Goal: Task Accomplishment & Management: Complete application form

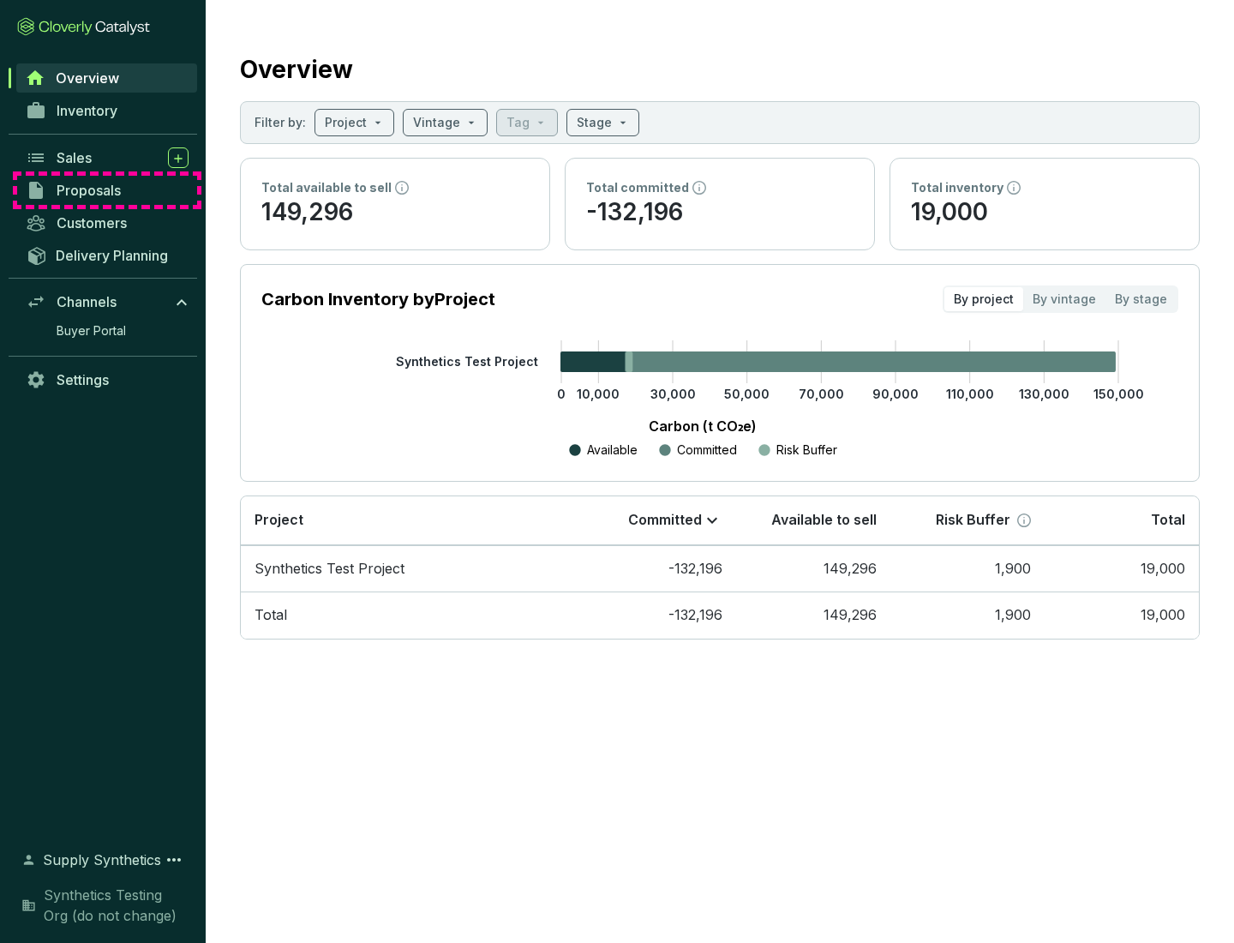
click at [107, 190] on span "Proposals" at bounding box center [89, 190] width 64 height 17
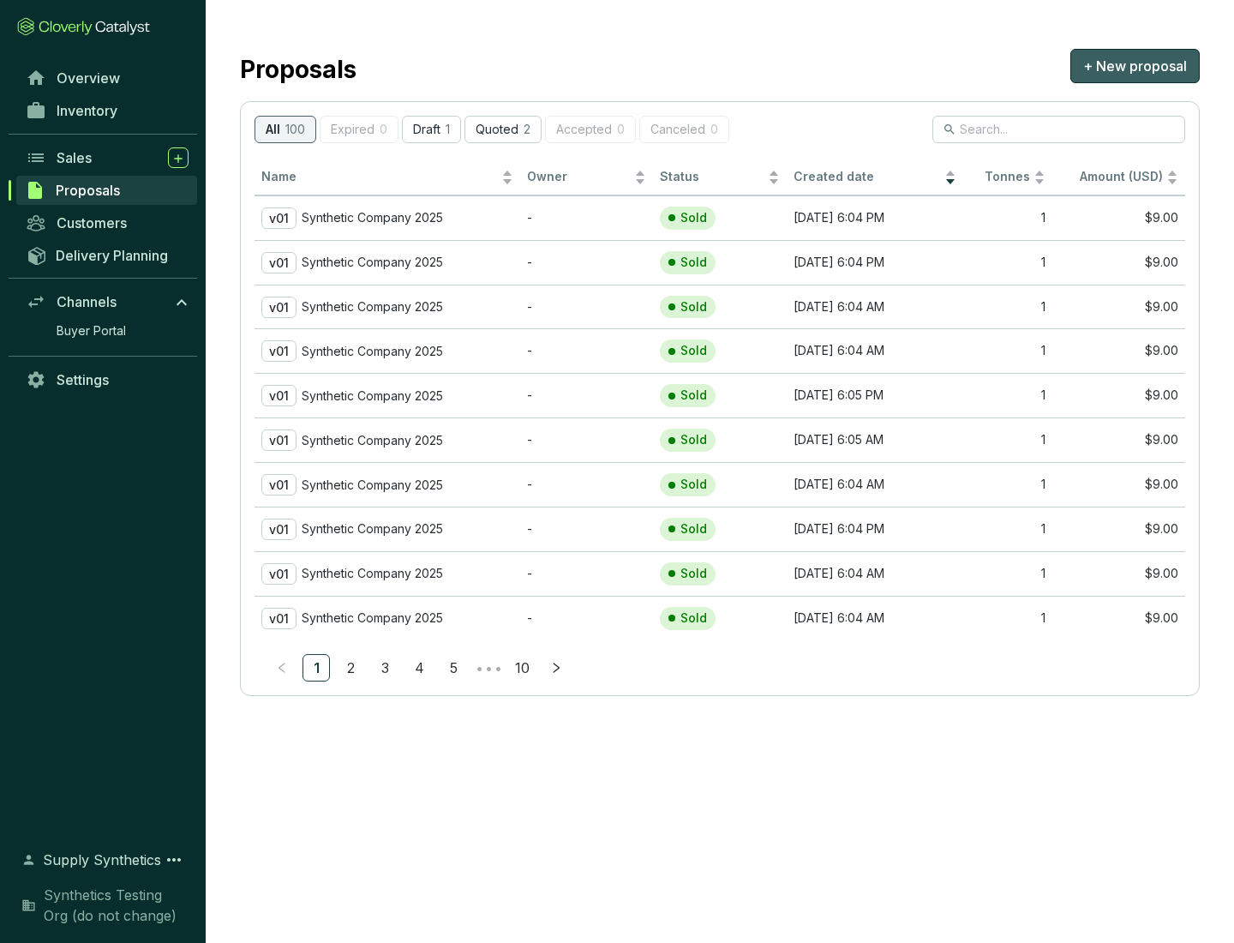
click at [1134, 66] on span "+ New proposal" at bounding box center [1135, 66] width 104 height 21
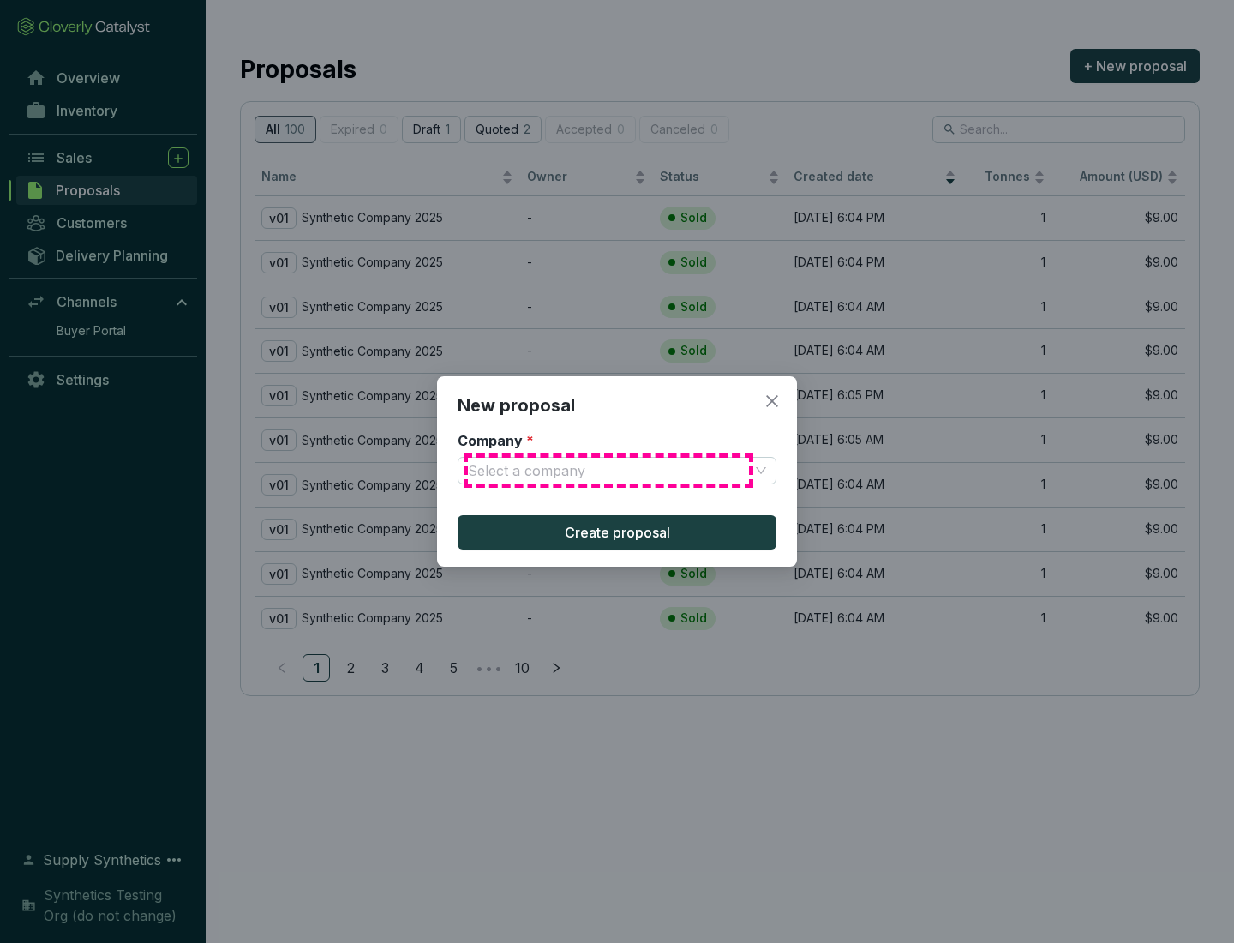
click at [608, 470] on input "Company *" at bounding box center [608, 471] width 281 height 26
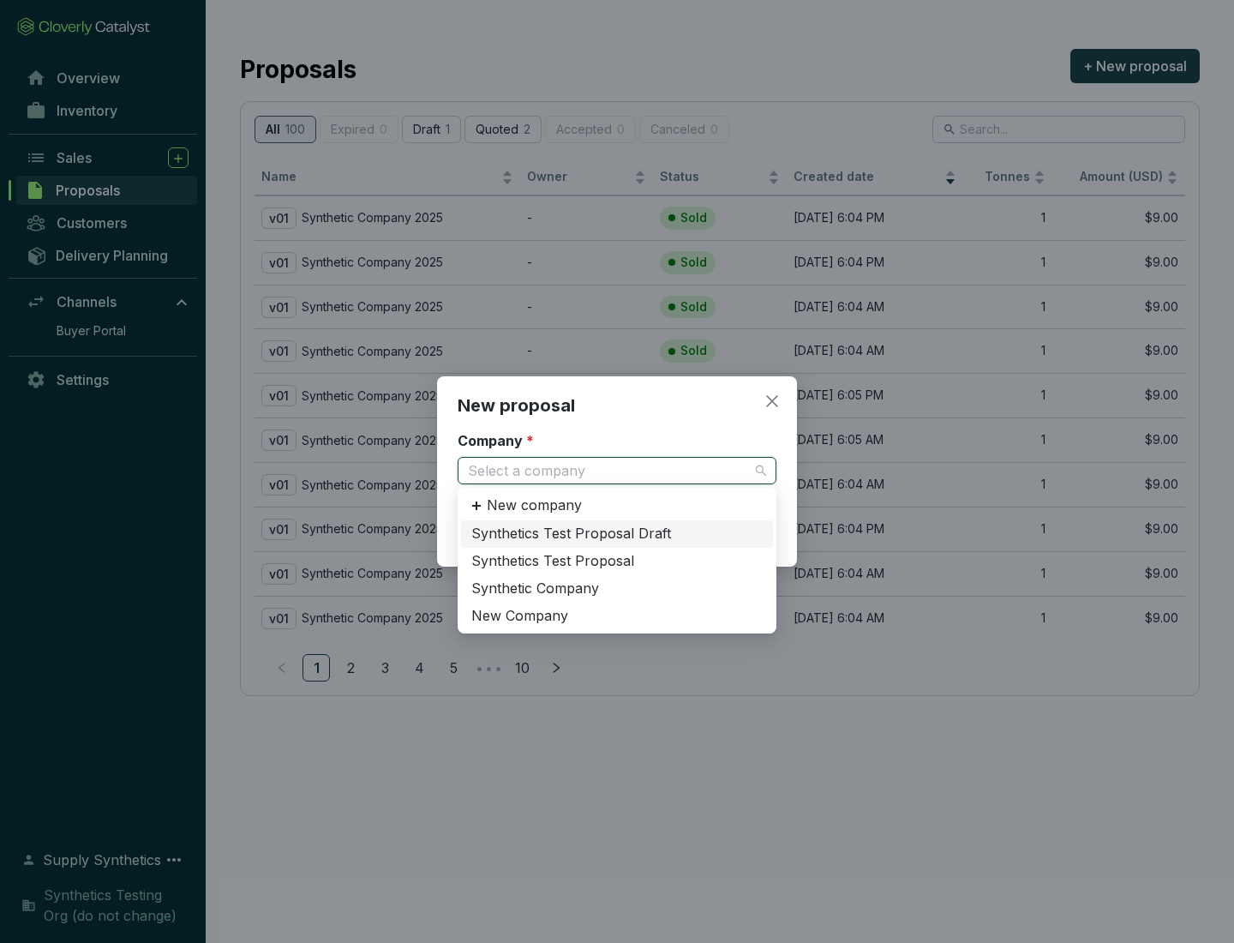
click at [617, 588] on div "Synthetic Company" at bounding box center [616, 588] width 291 height 19
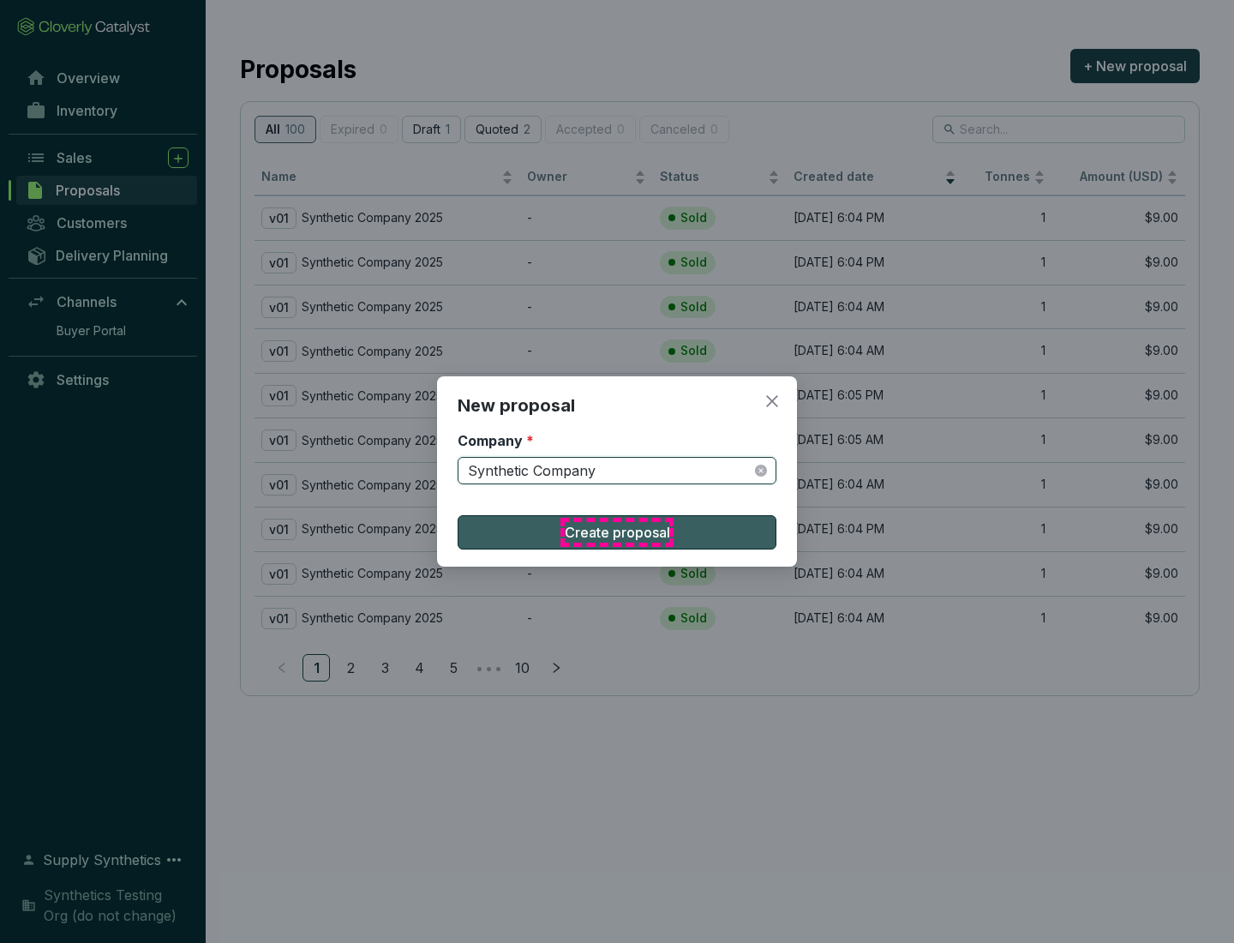
click at [617, 532] on span "Create proposal" at bounding box center [617, 532] width 105 height 21
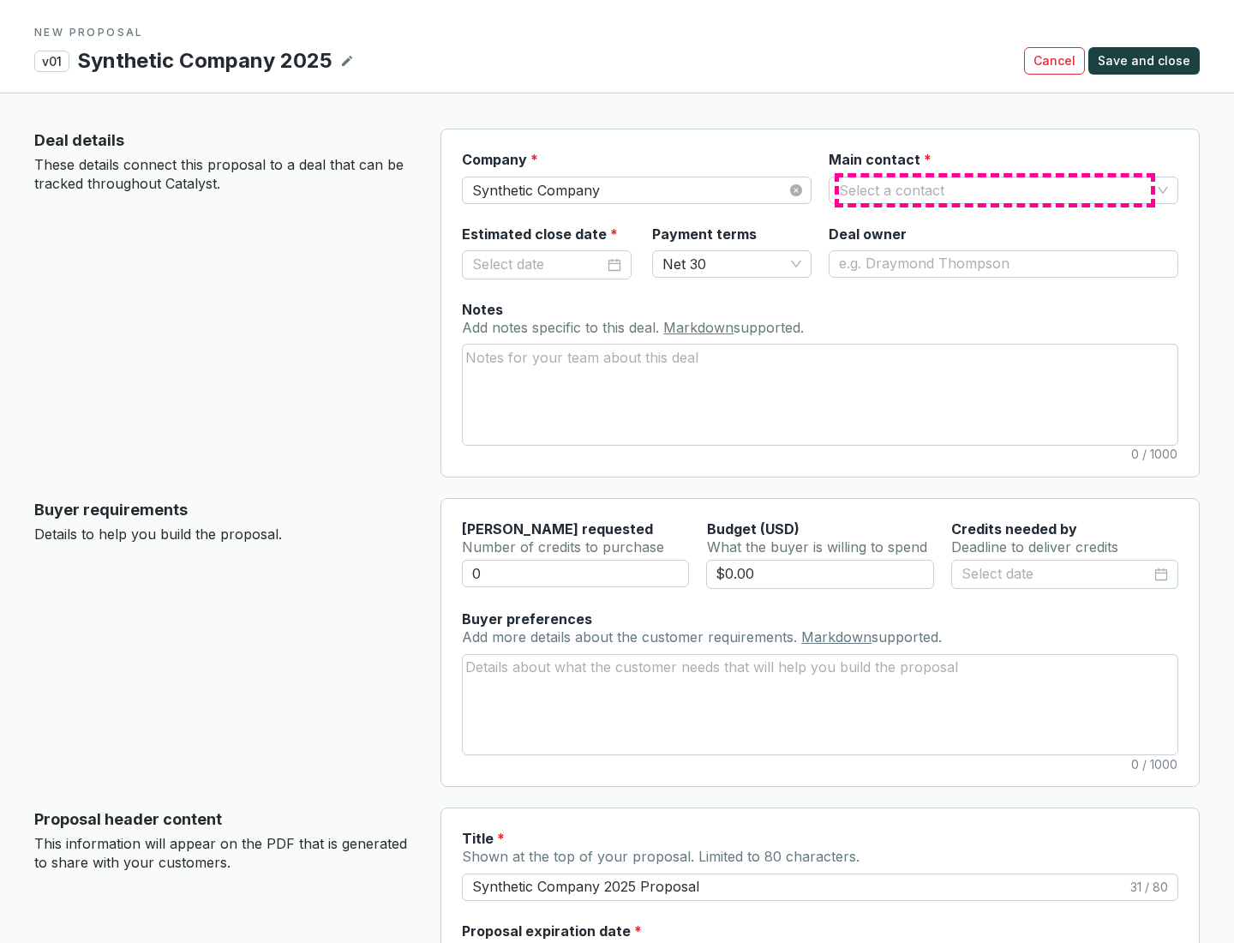
click at [995, 189] on input "Main contact *" at bounding box center [995, 190] width 312 height 26
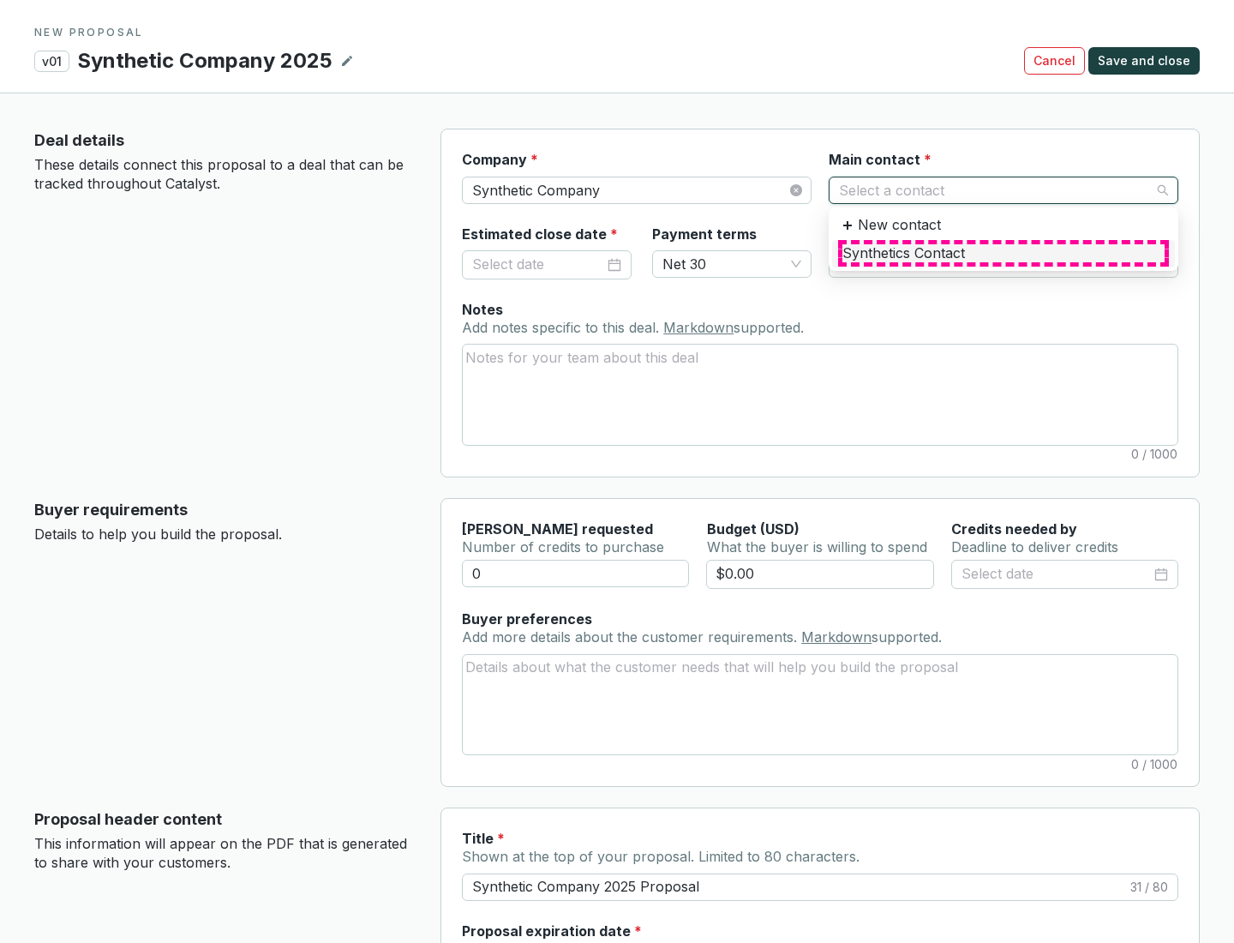
click at [1002, 253] on div "Synthetics Contact" at bounding box center [1003, 253] width 322 height 19
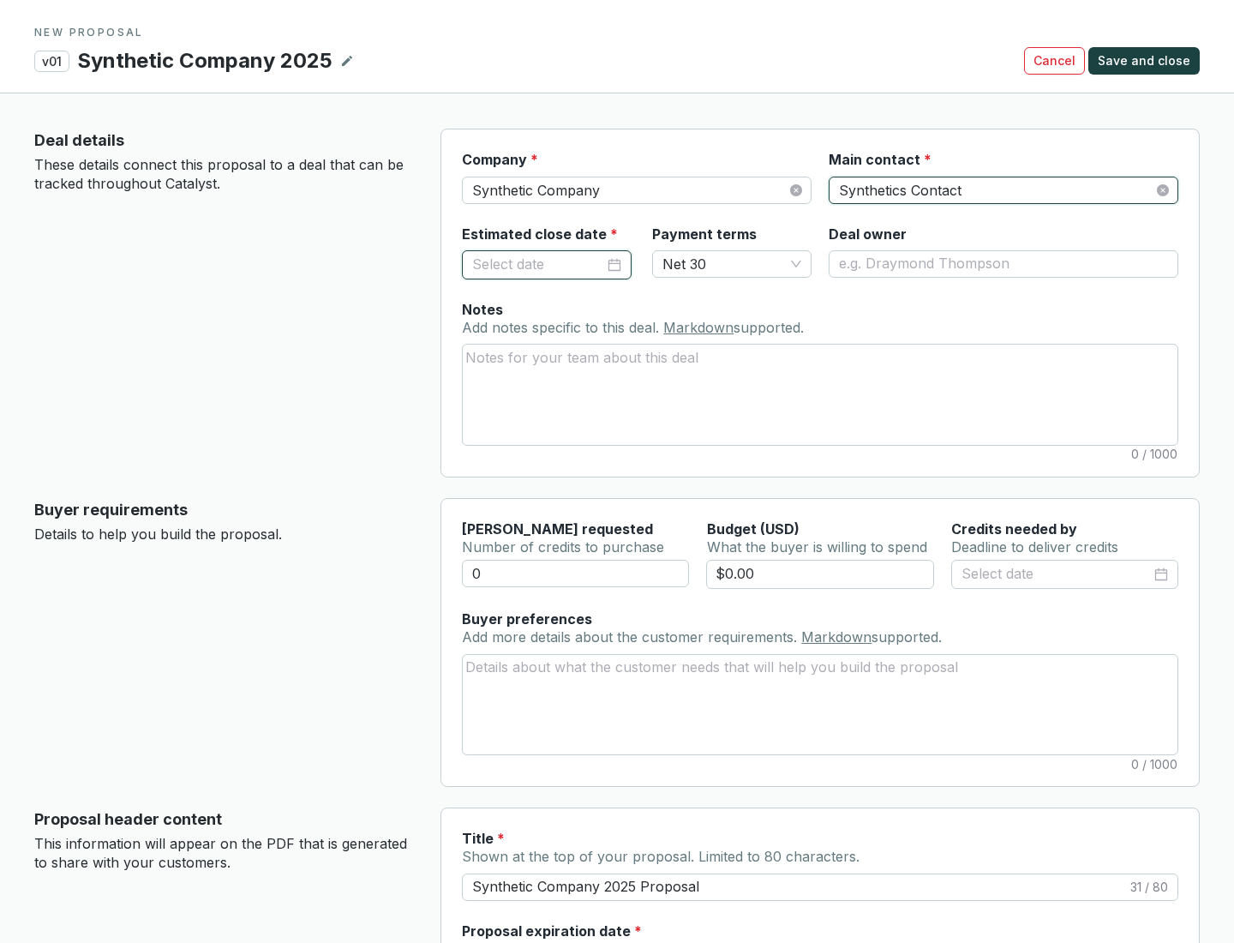
click at [538, 264] on input "Estimated close date *" at bounding box center [538, 265] width 132 height 22
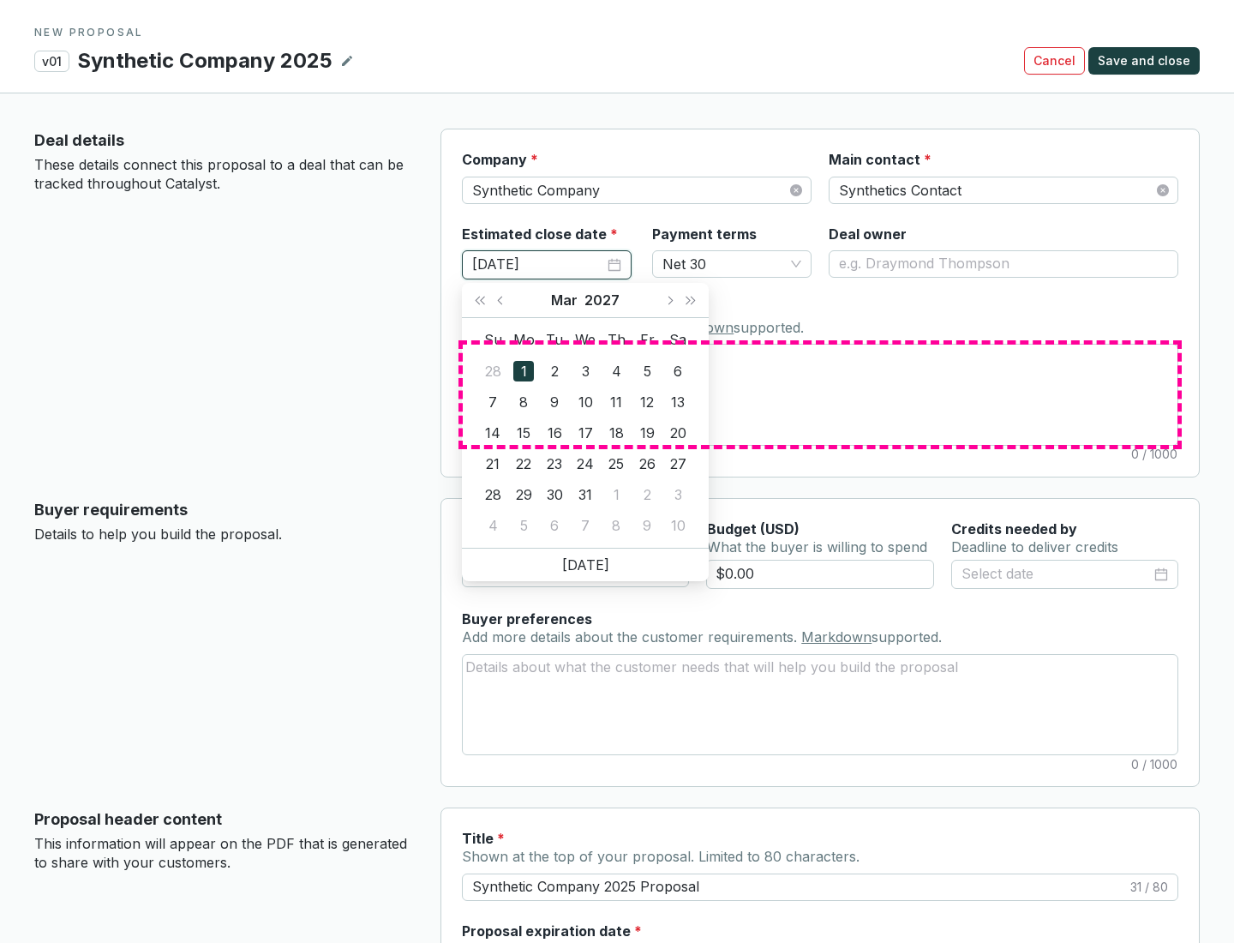
type input "[DATE]"
click at [820, 394] on textarea "Notes Add notes specific to this deal. Markdown supported." at bounding box center [820, 393] width 715 height 99
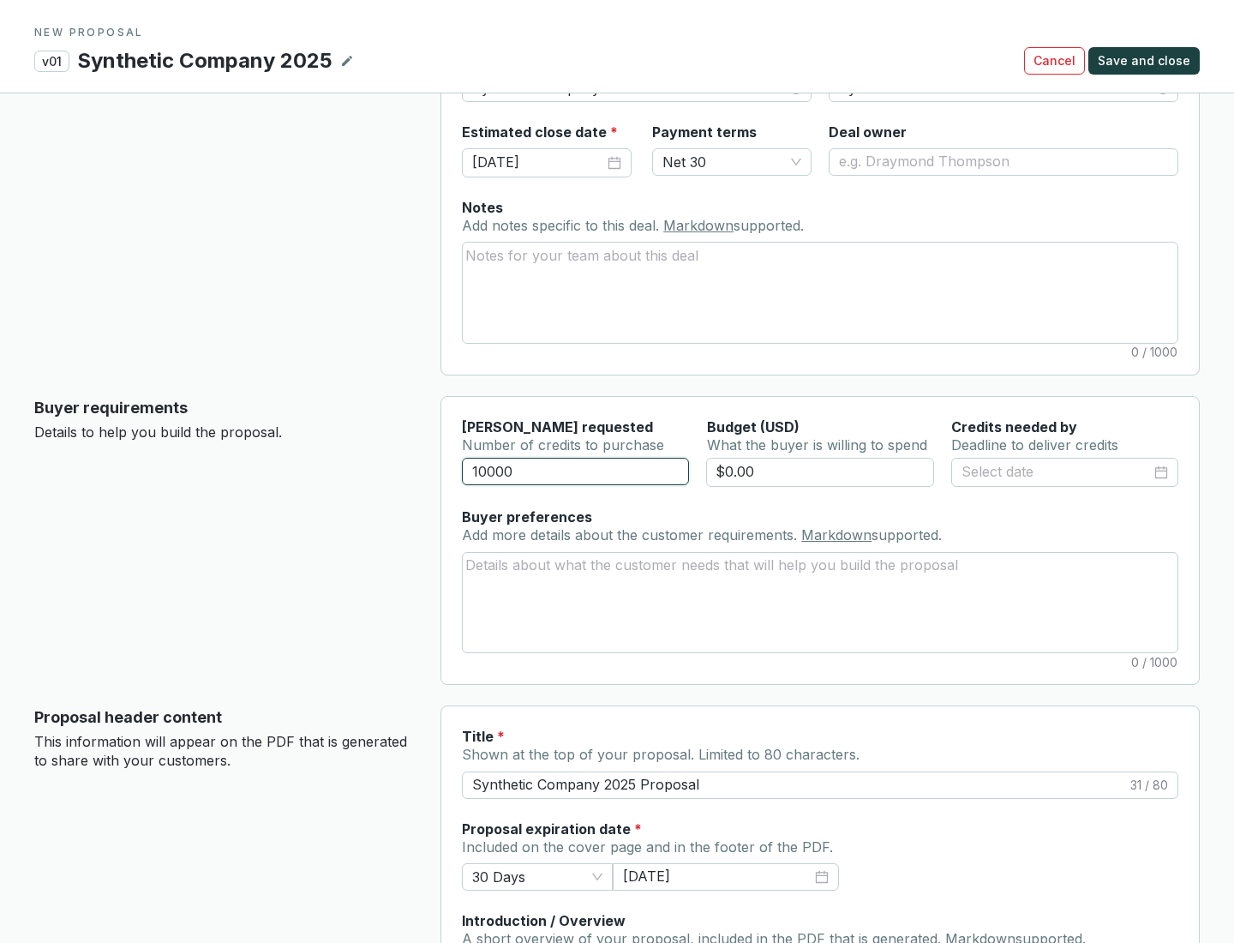
scroll to position [103, 0]
type input "10000"
type input "$0.00"
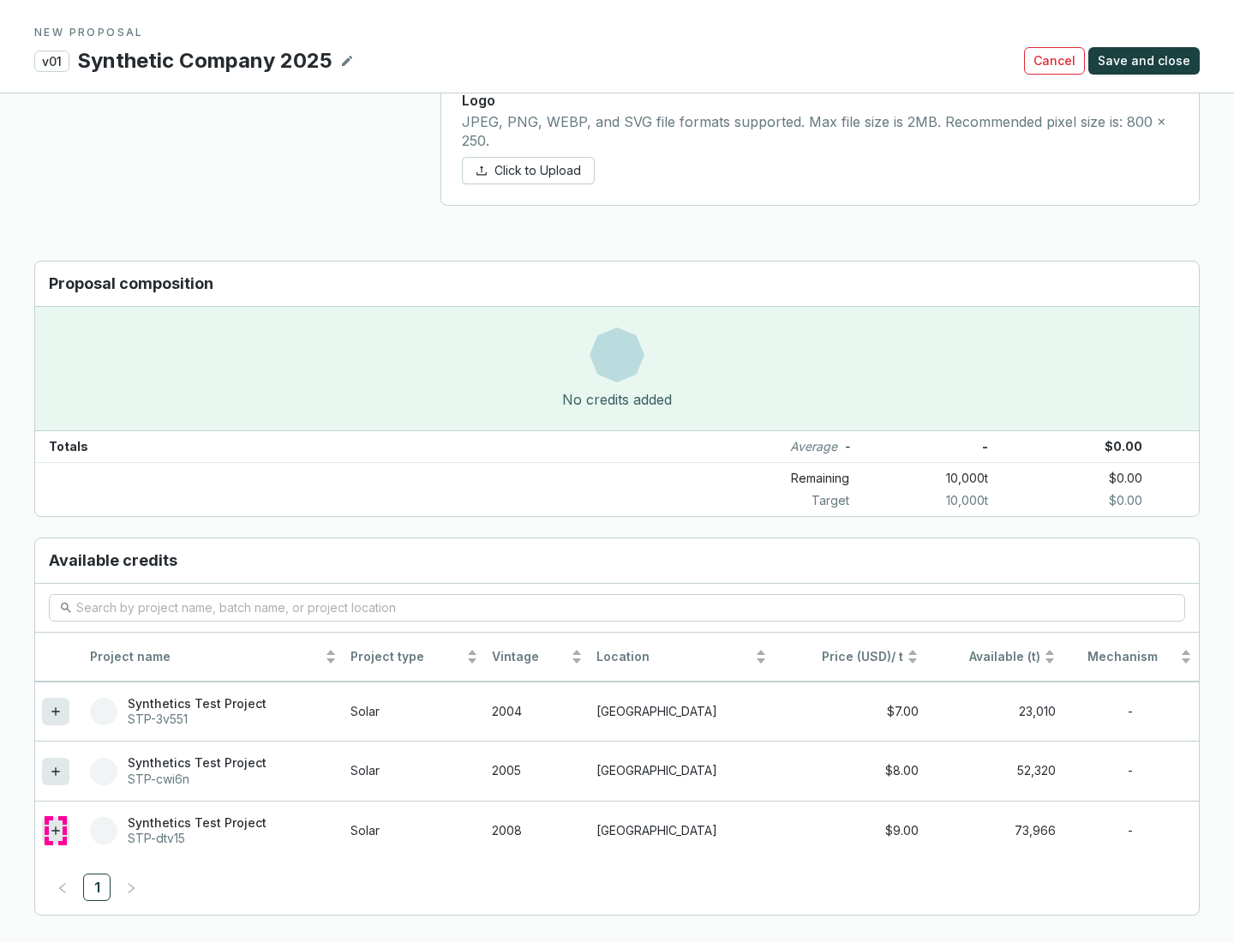
click at [56, 830] on icon at bounding box center [55, 830] width 8 height 8
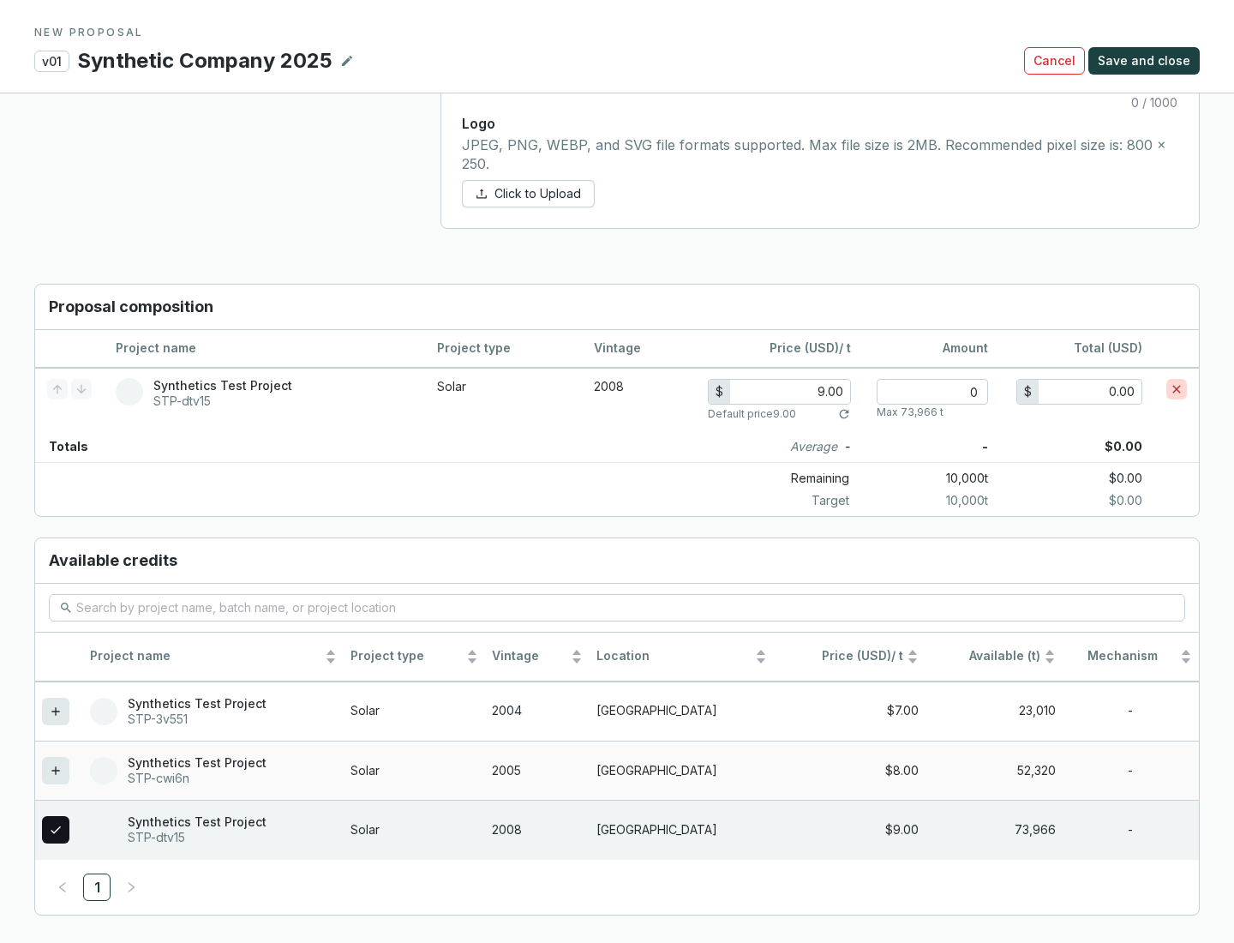
scroll to position [985, 0]
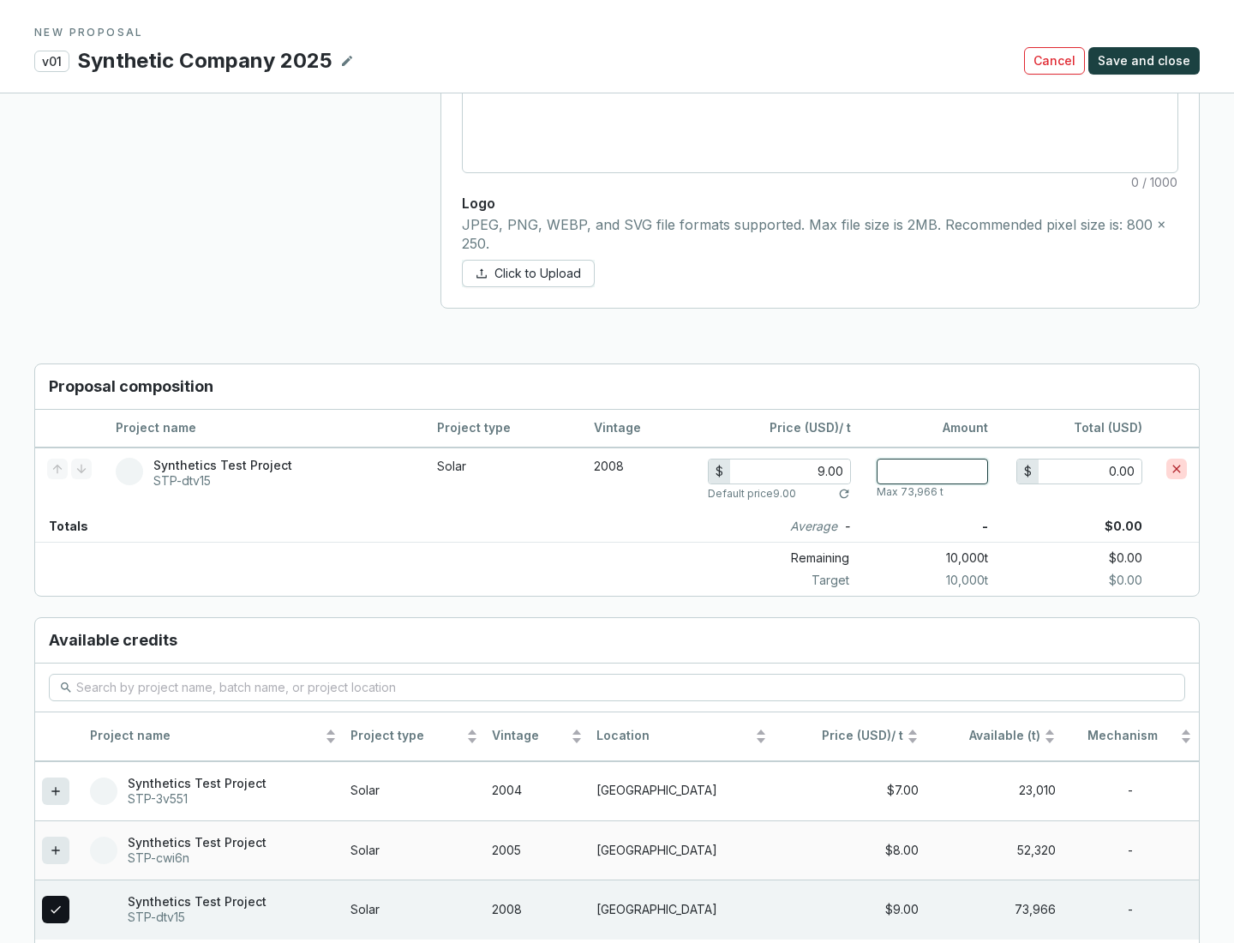
type input "1"
type input "9.00"
type input "1"
click at [1146, 61] on span "Save and close" at bounding box center [1144, 60] width 93 height 17
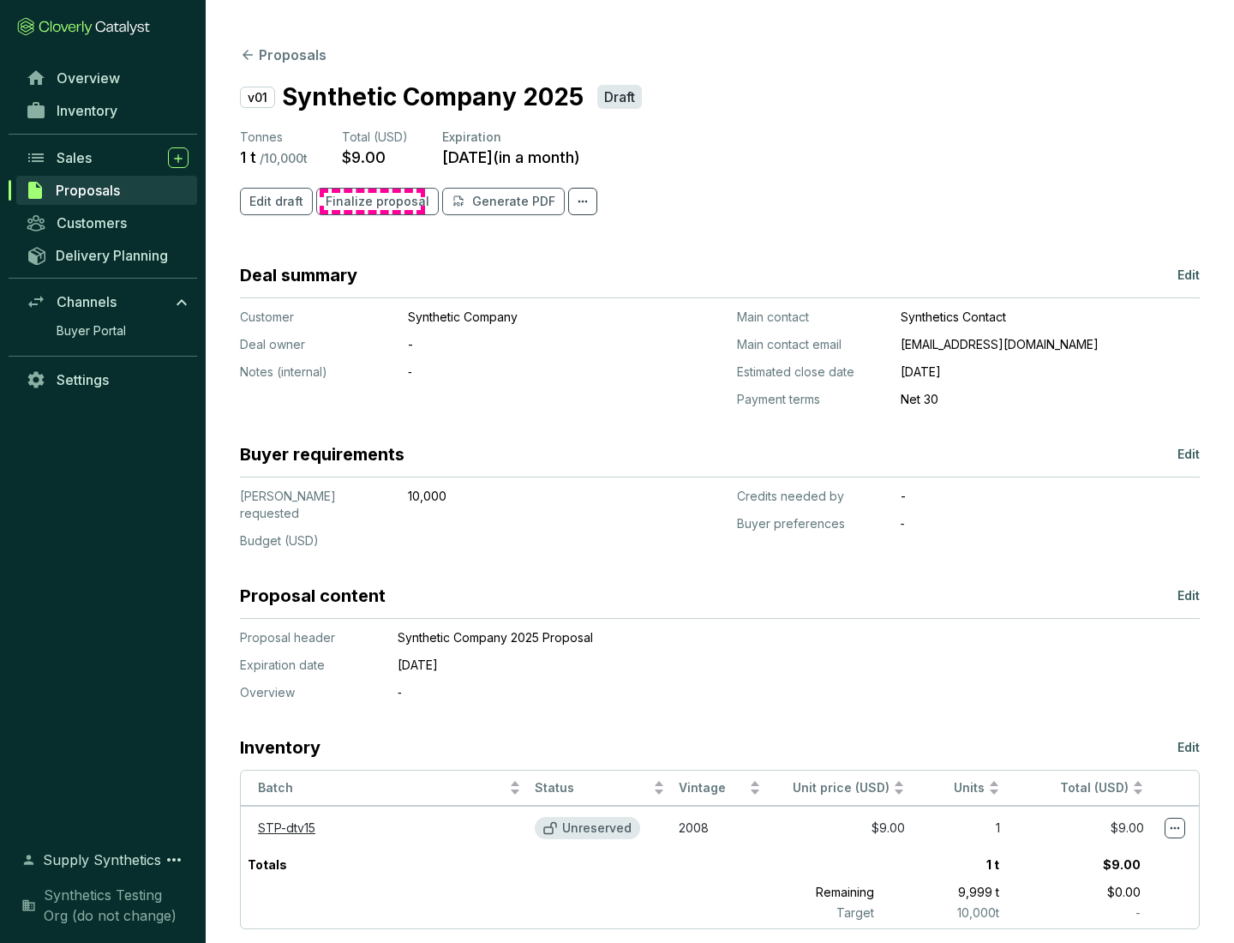
click at [372, 201] on span "Finalize proposal" at bounding box center [378, 201] width 104 height 17
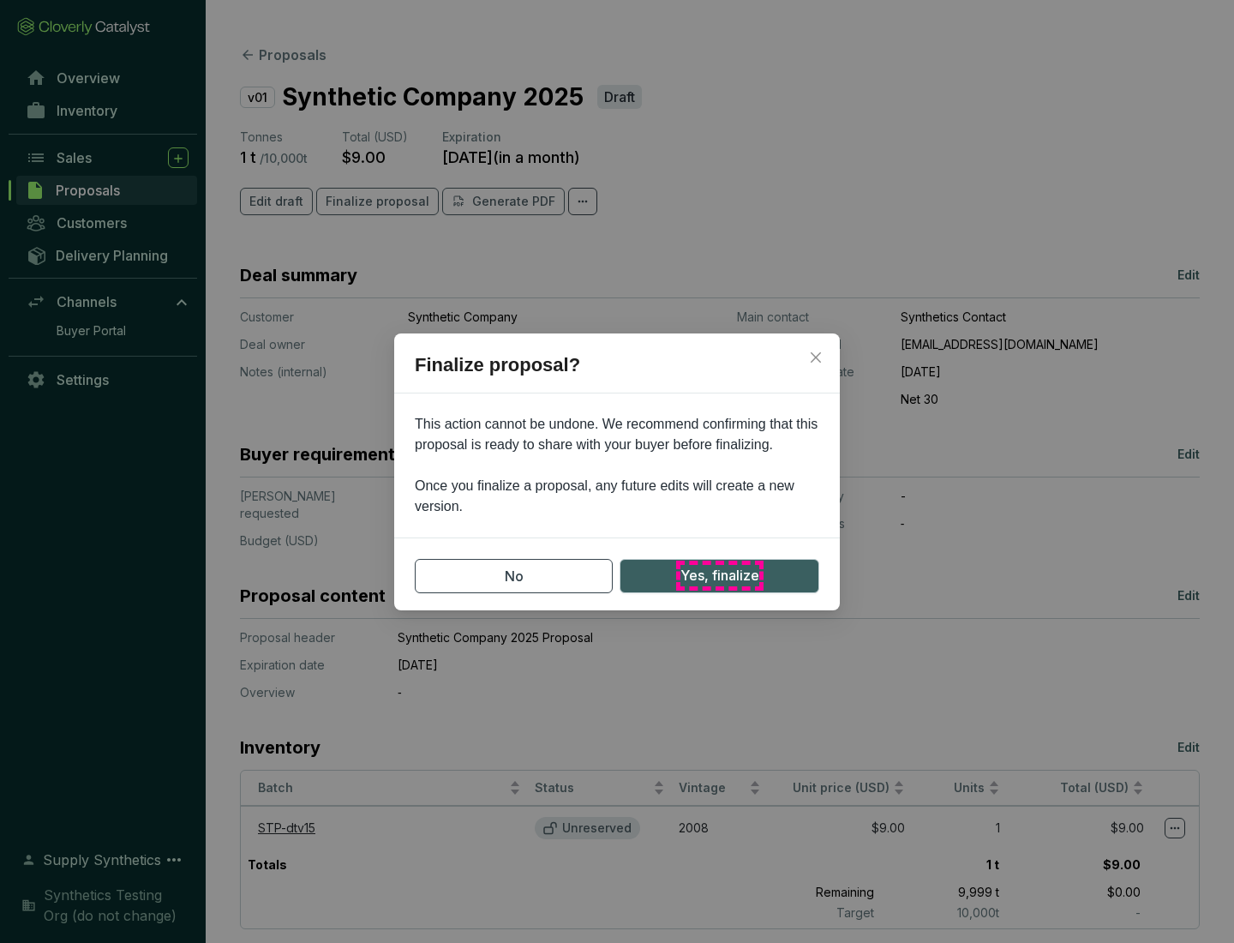
click at [719, 575] on span "Yes, finalize" at bounding box center [719, 575] width 79 height 21
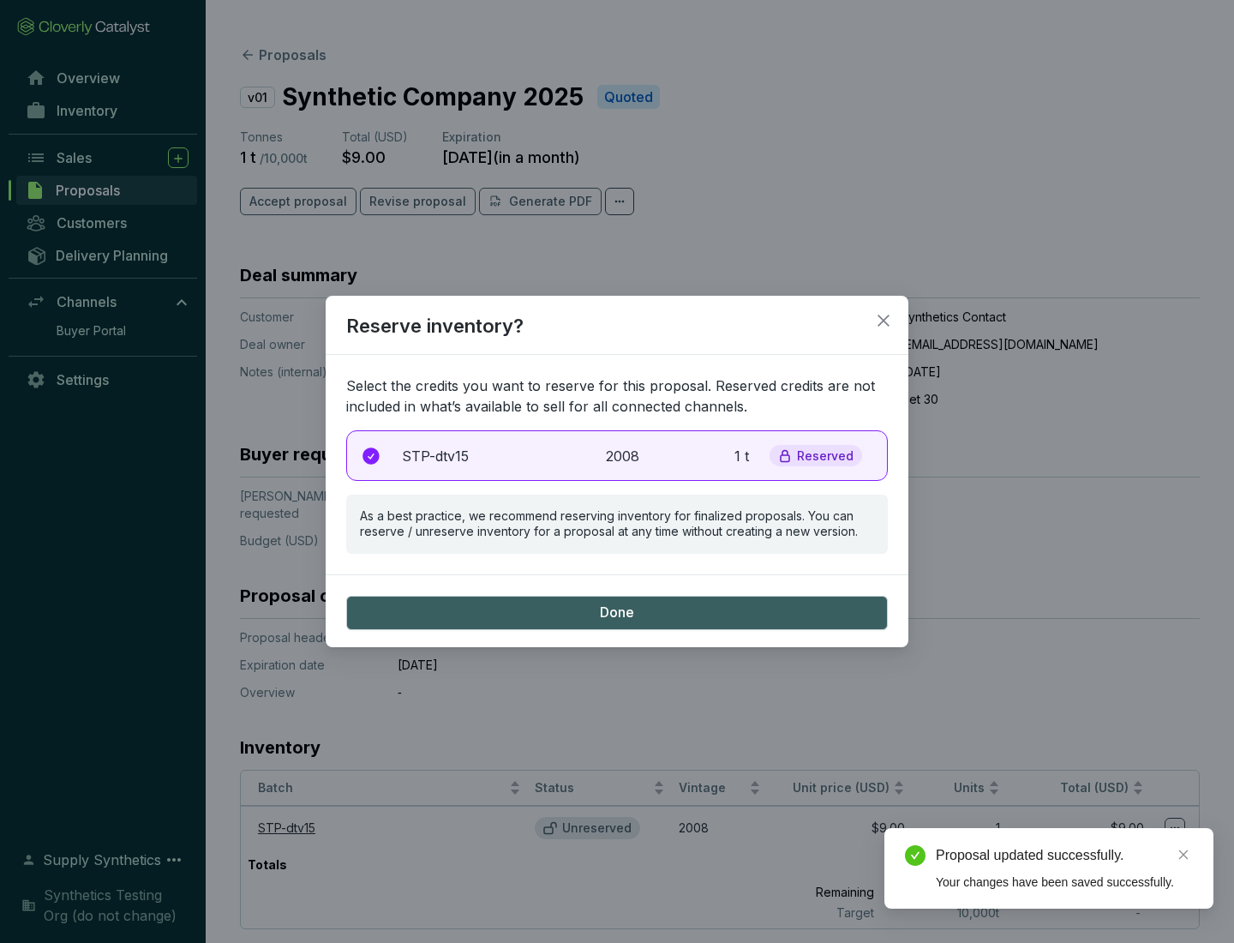
click at [617, 455] on p "2008" at bounding box center [625, 456] width 38 height 21
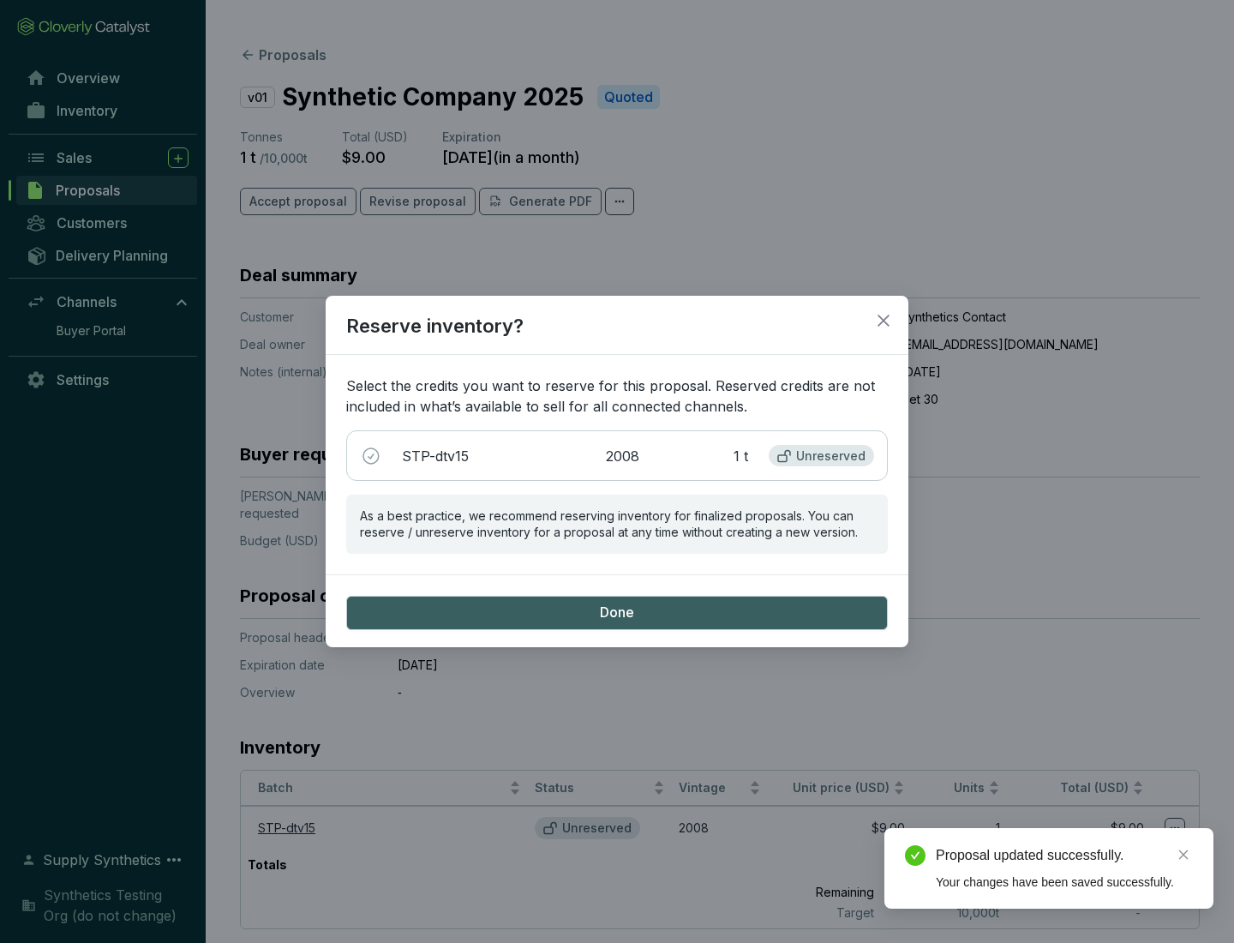
click at [617, 612] on span "Done" at bounding box center [617, 612] width 34 height 19
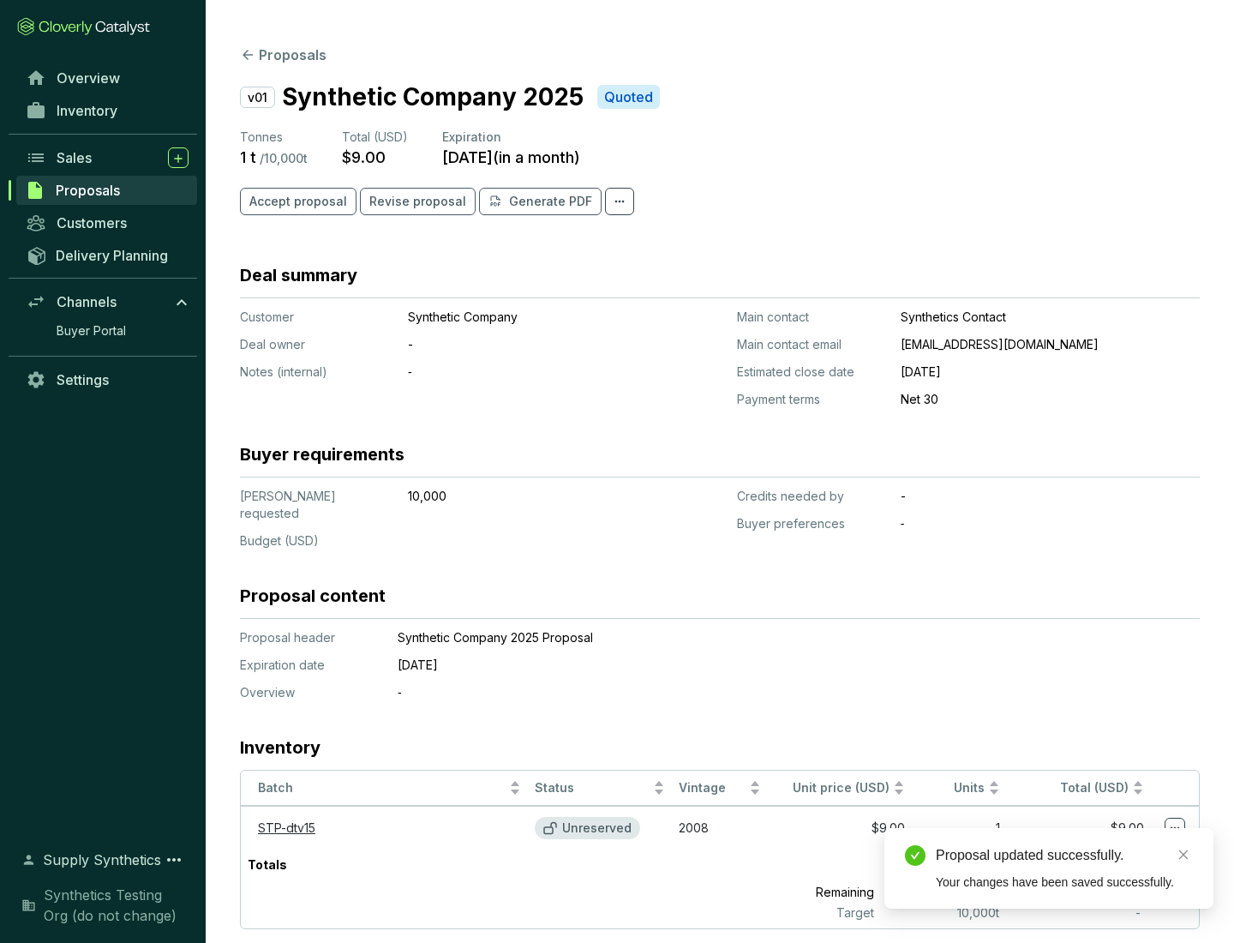
click at [1064, 855] on div "Proposal updated successfully." at bounding box center [1064, 855] width 257 height 21
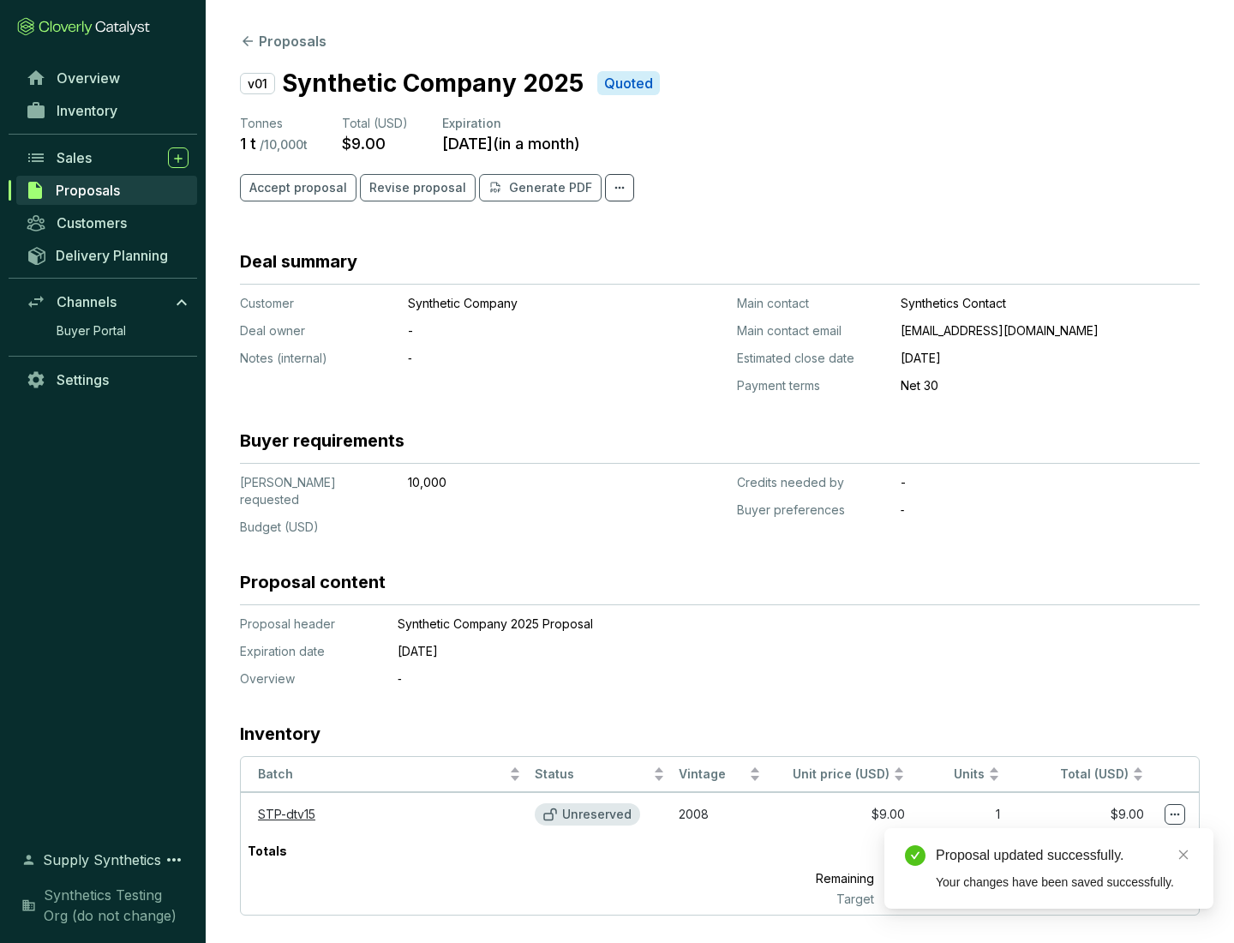
click at [1175, 813] on icon at bounding box center [1174, 814] width 9 height 3
click at [1122, 835] on div "Proposal updated successfully. Your changes have been saved successfully." at bounding box center [1048, 868] width 329 height 81
click at [1064, 855] on div "Proposal updated successfully." at bounding box center [1064, 855] width 257 height 21
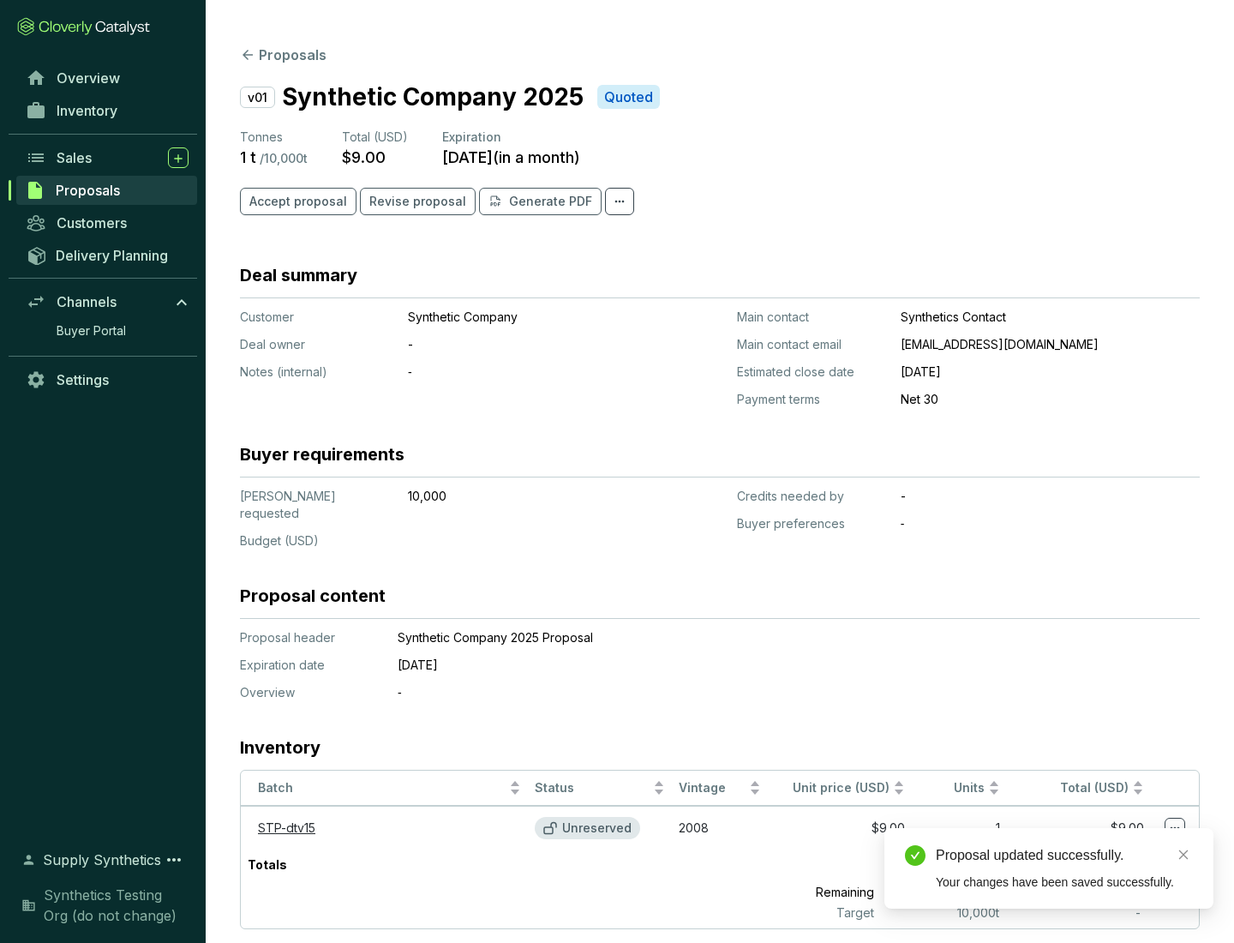
click at [296, 201] on span "Accept proposal" at bounding box center [298, 201] width 98 height 17
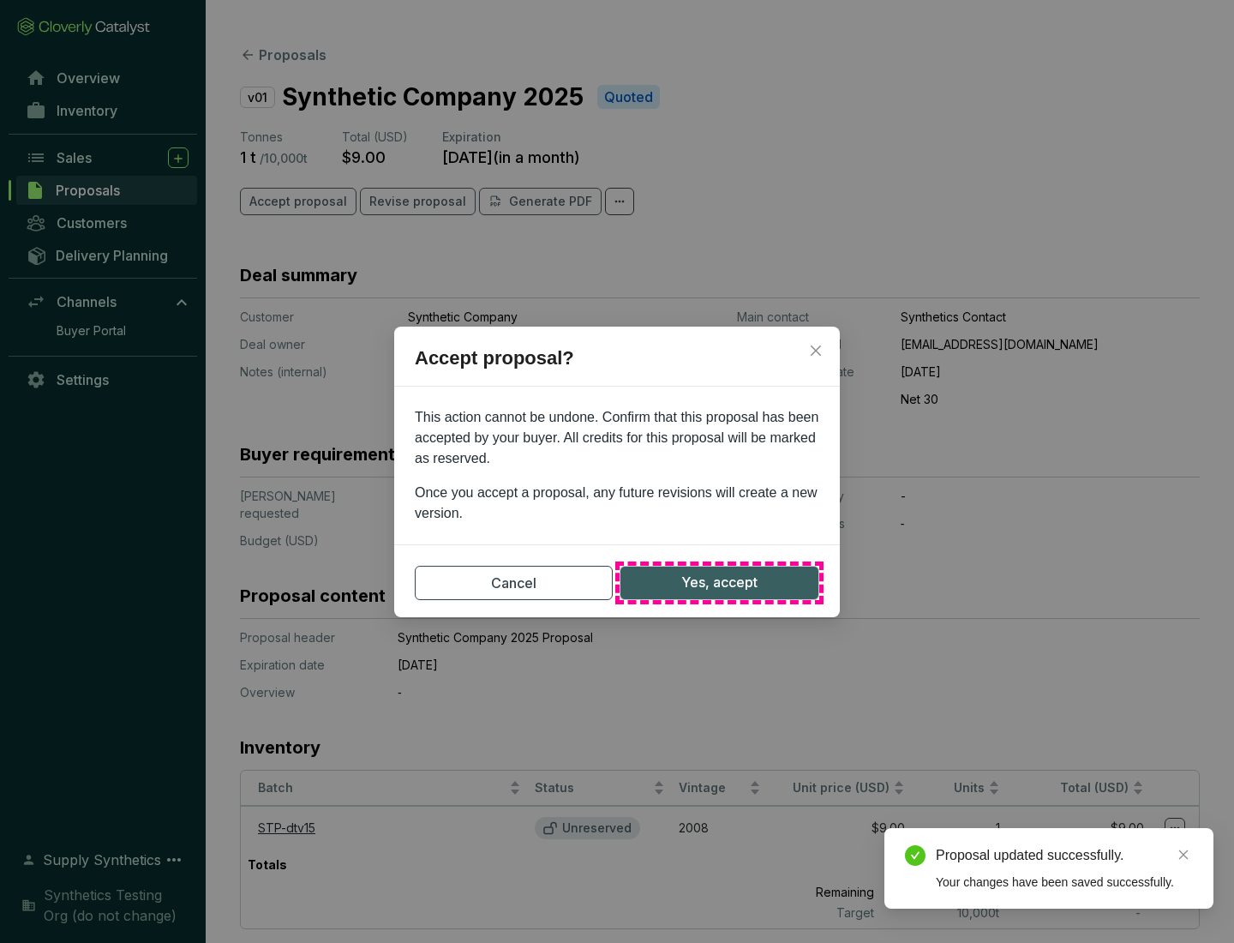
click at [719, 582] on span "Yes, accept" at bounding box center [719, 582] width 76 height 21
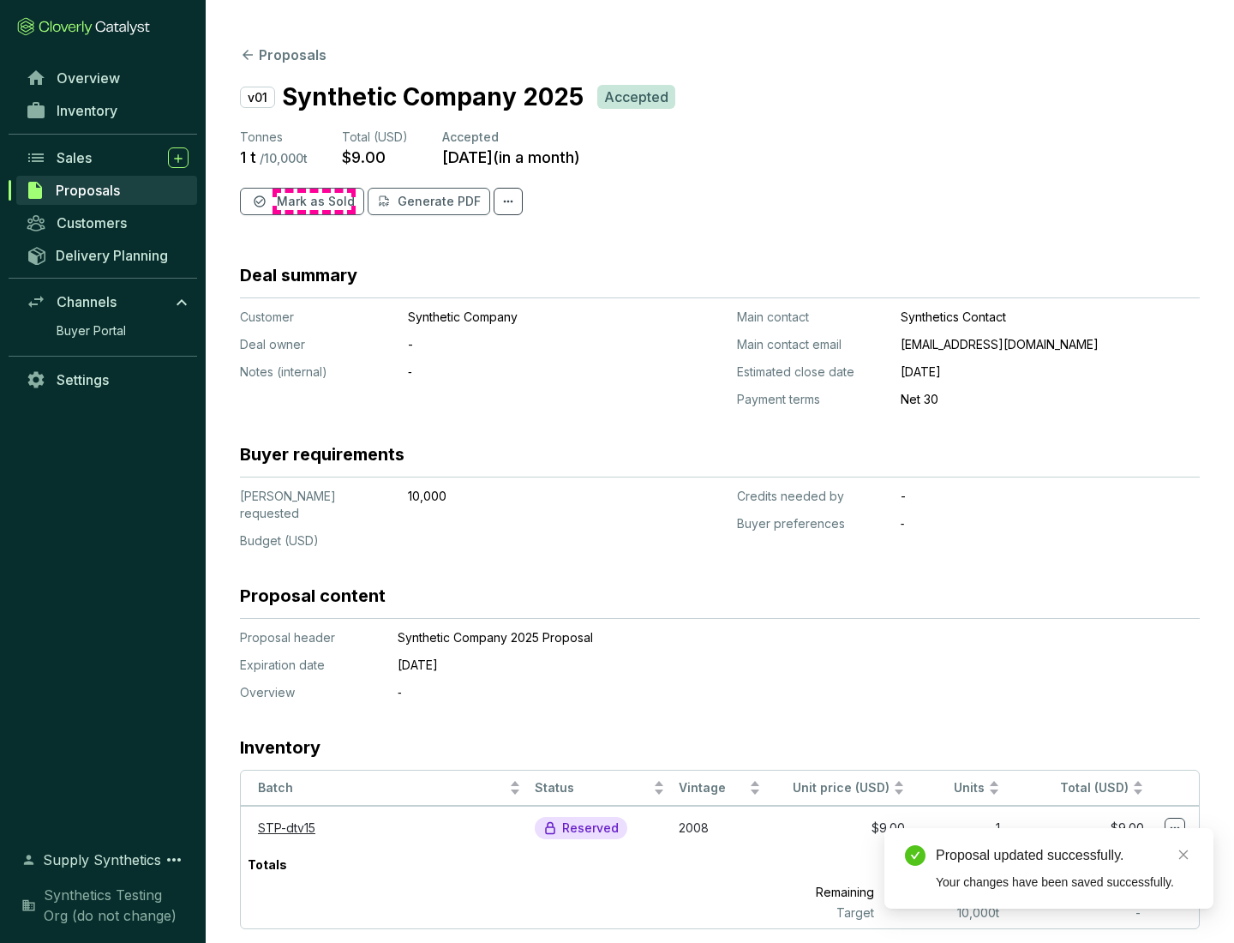
click at [314, 201] on span "Mark as Sold" at bounding box center [316, 201] width 78 height 17
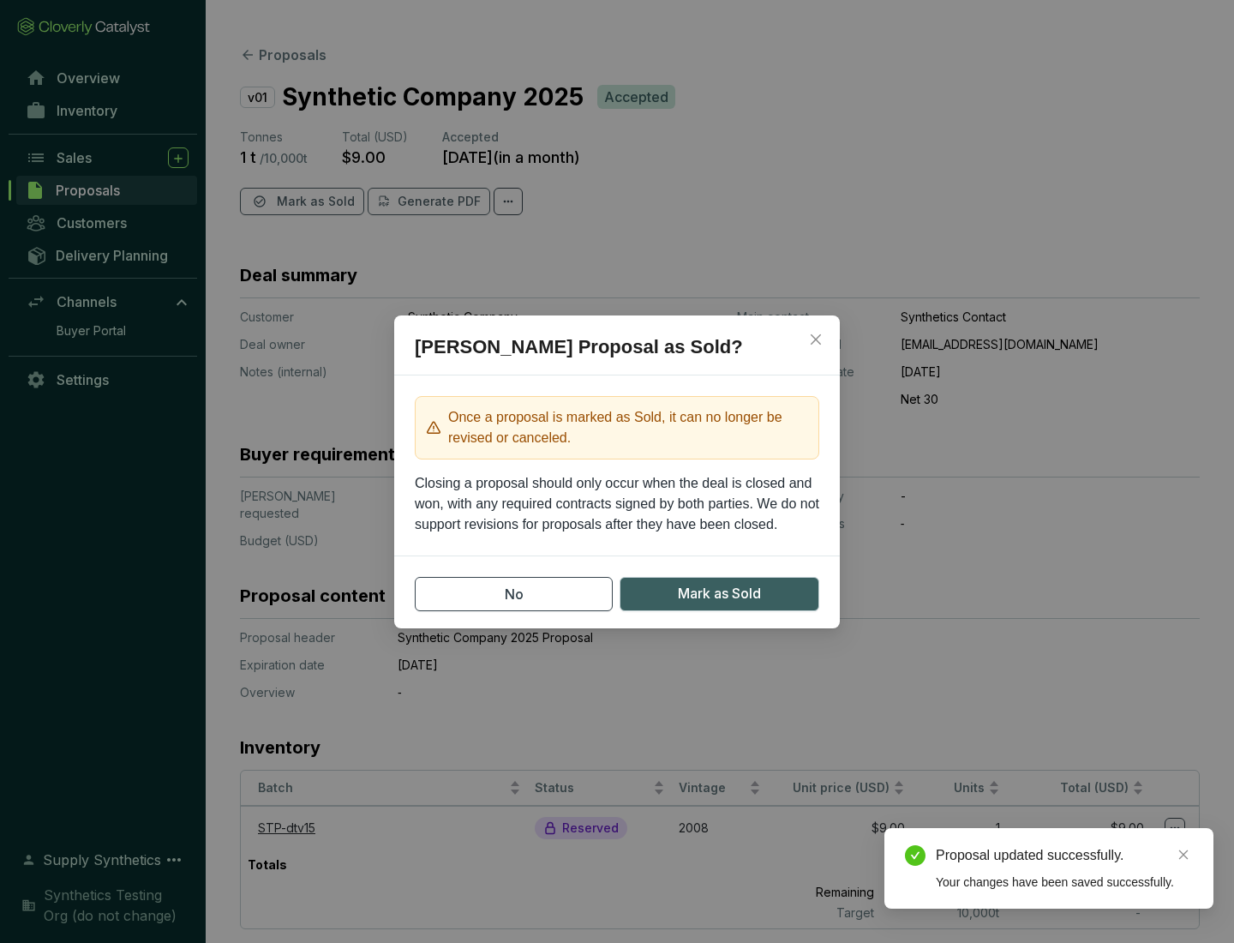
click at [719, 593] on span "Mark as Sold" at bounding box center [719, 593] width 83 height 21
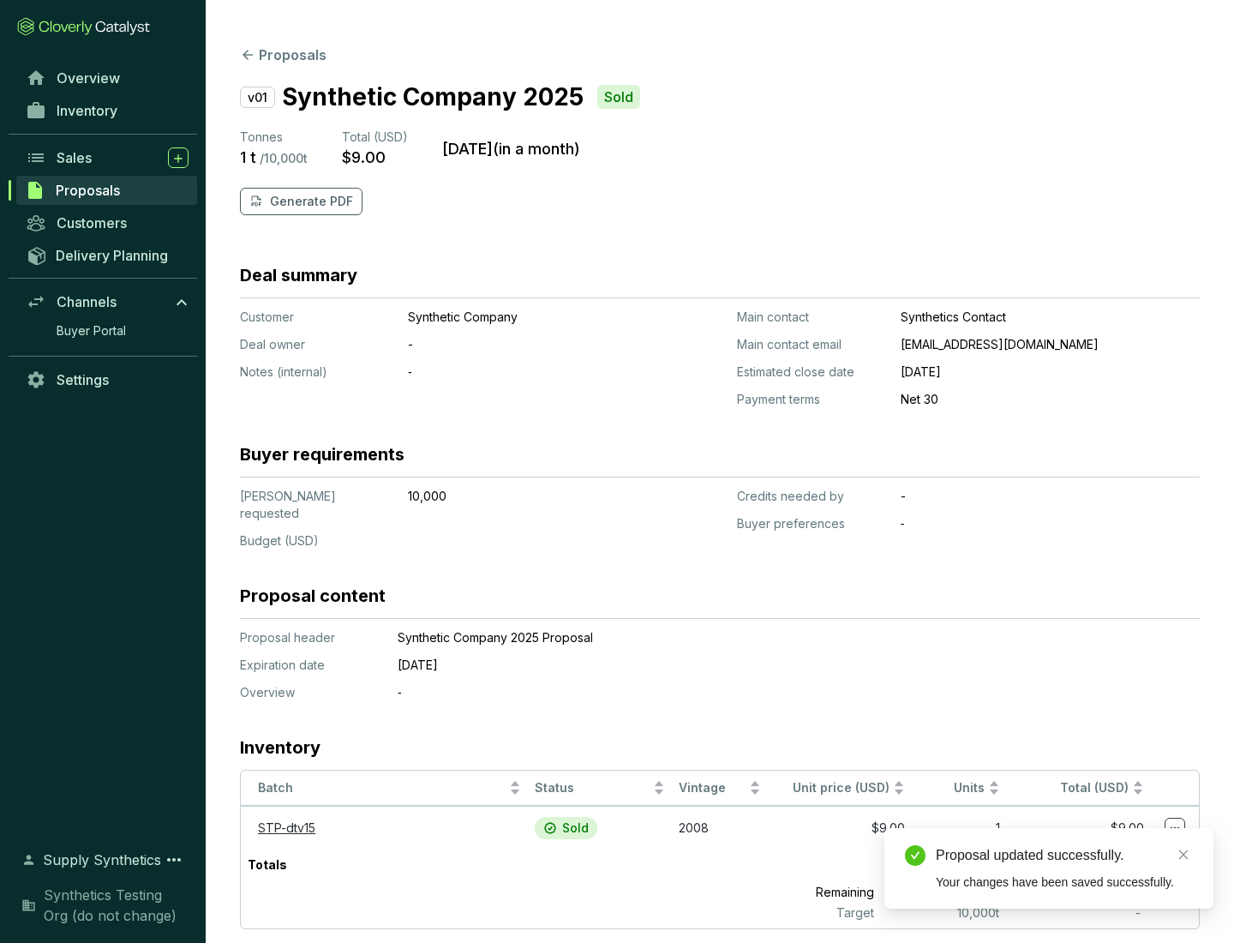
click at [309, 201] on p "Generate PDF" at bounding box center [311, 201] width 83 height 17
click at [1064, 855] on div "Proposal updated successfully." at bounding box center [1064, 855] width 257 height 21
